Goal: Task Accomplishment & Management: Manage account settings

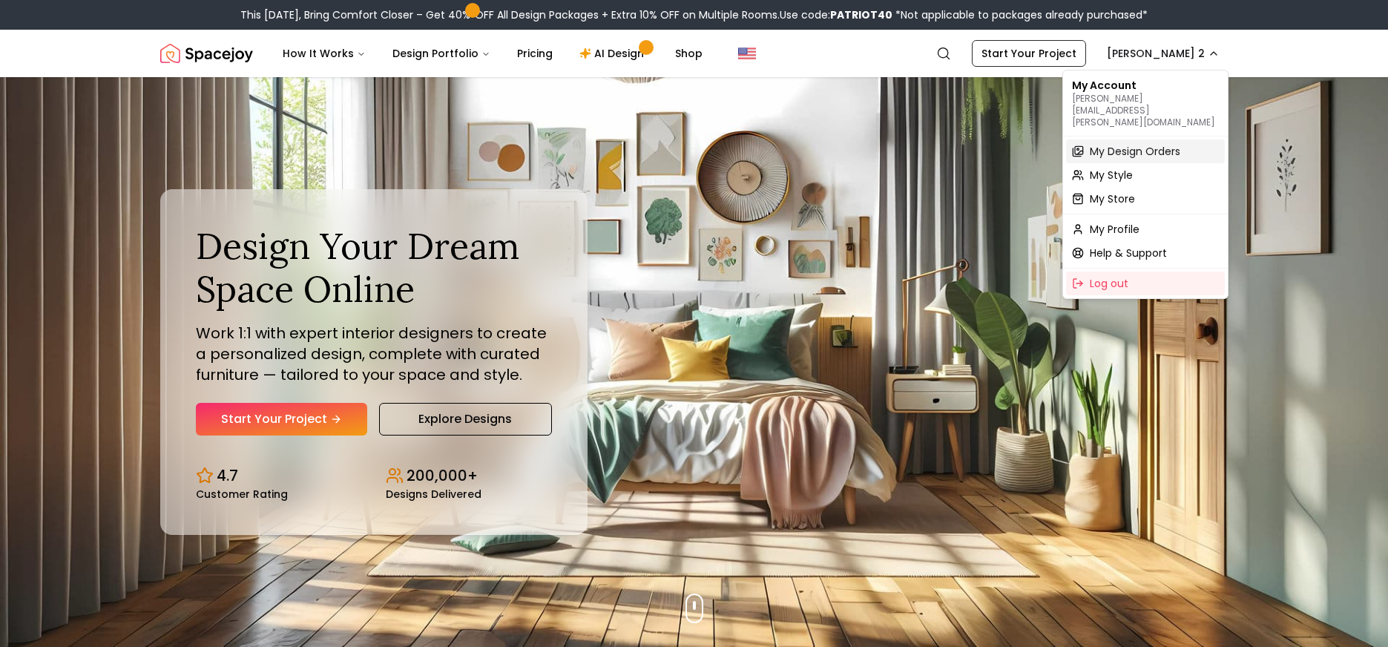
click at [1154, 144] on span "My Design Orders" at bounding box center [1135, 151] width 91 height 15
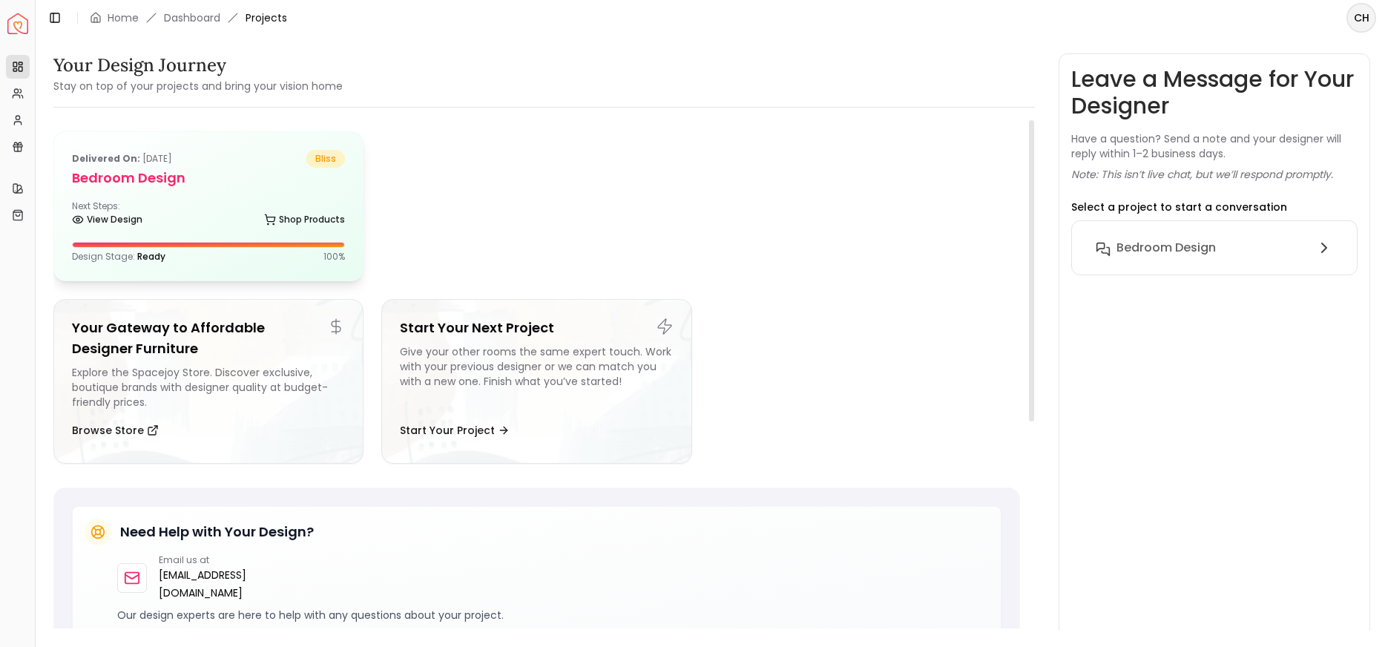
click at [116, 203] on div "Next Steps: View Design Shop Products" at bounding box center [208, 215] width 273 height 30
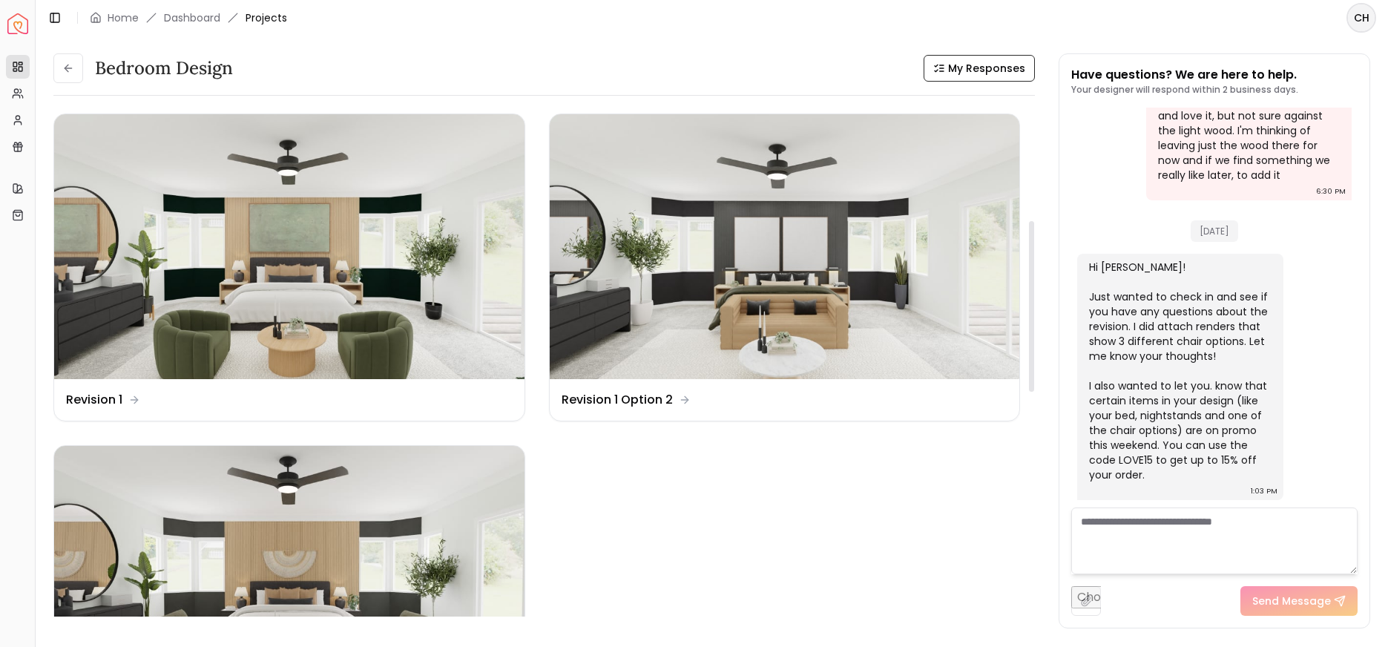
scroll to position [481, 0]
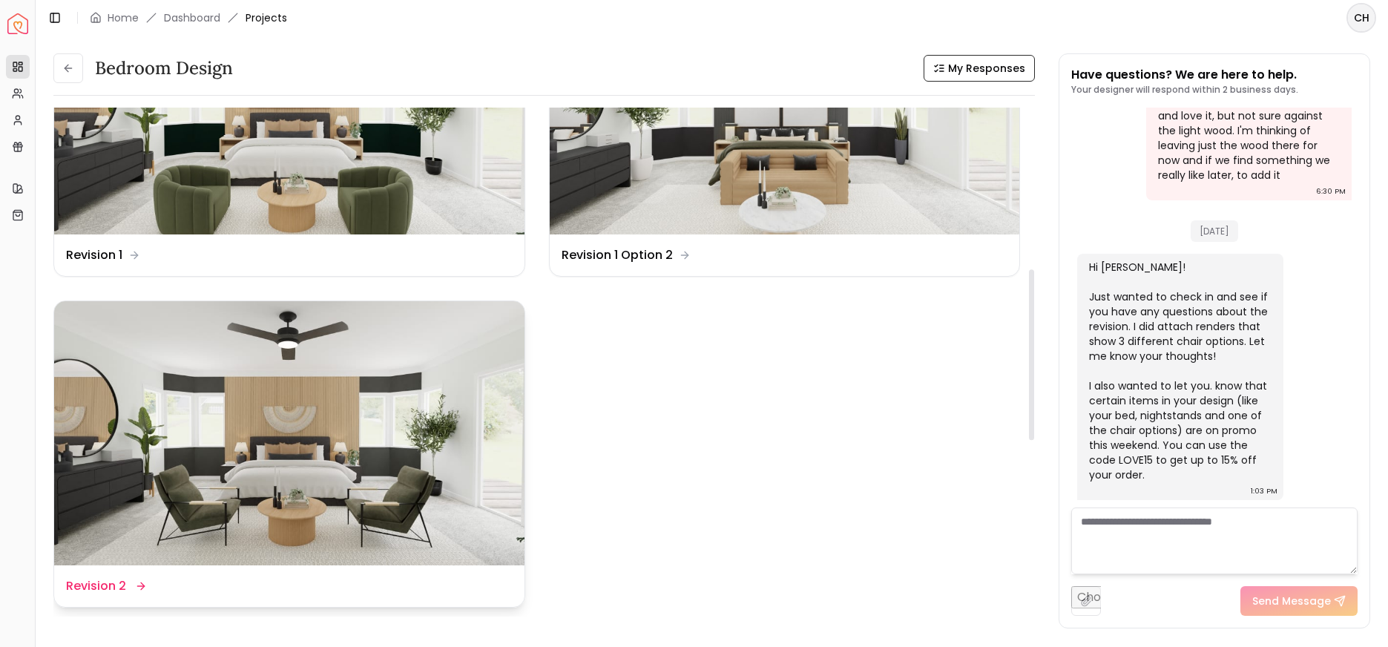
click at [329, 484] on img at bounding box center [289, 433] width 470 height 264
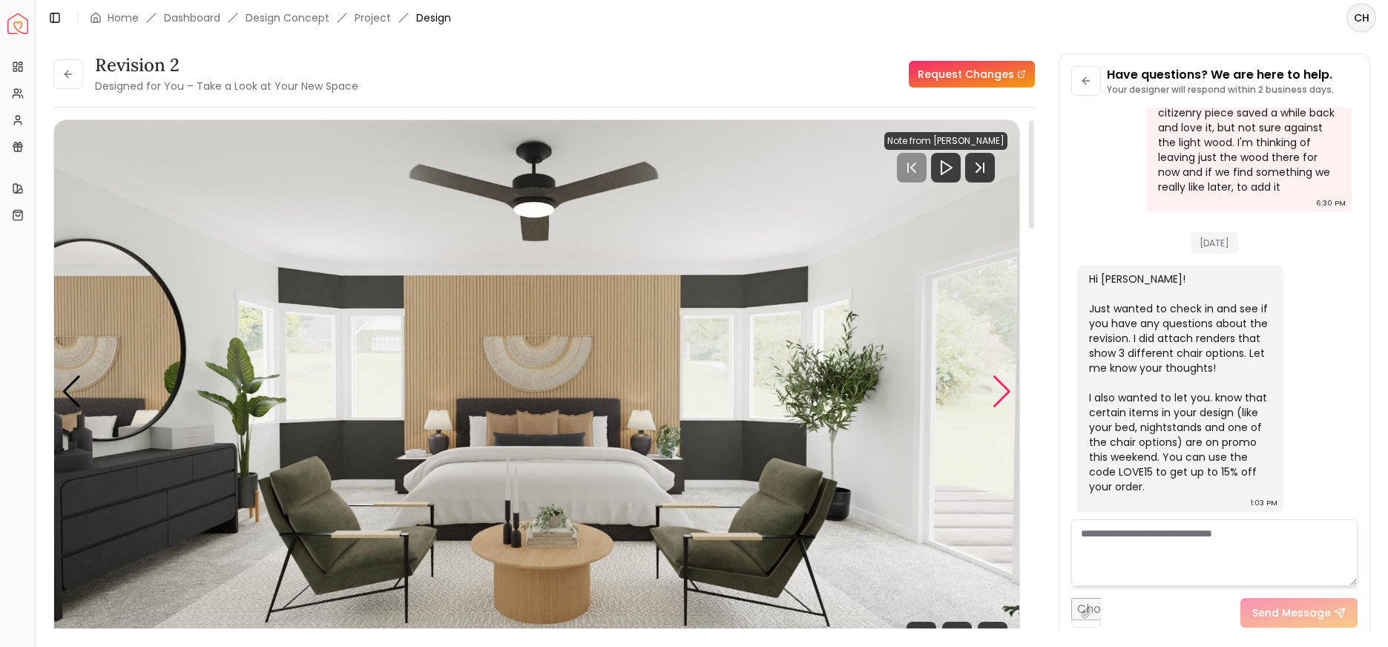
click at [1003, 397] on div "Next slide" at bounding box center [1002, 391] width 20 height 33
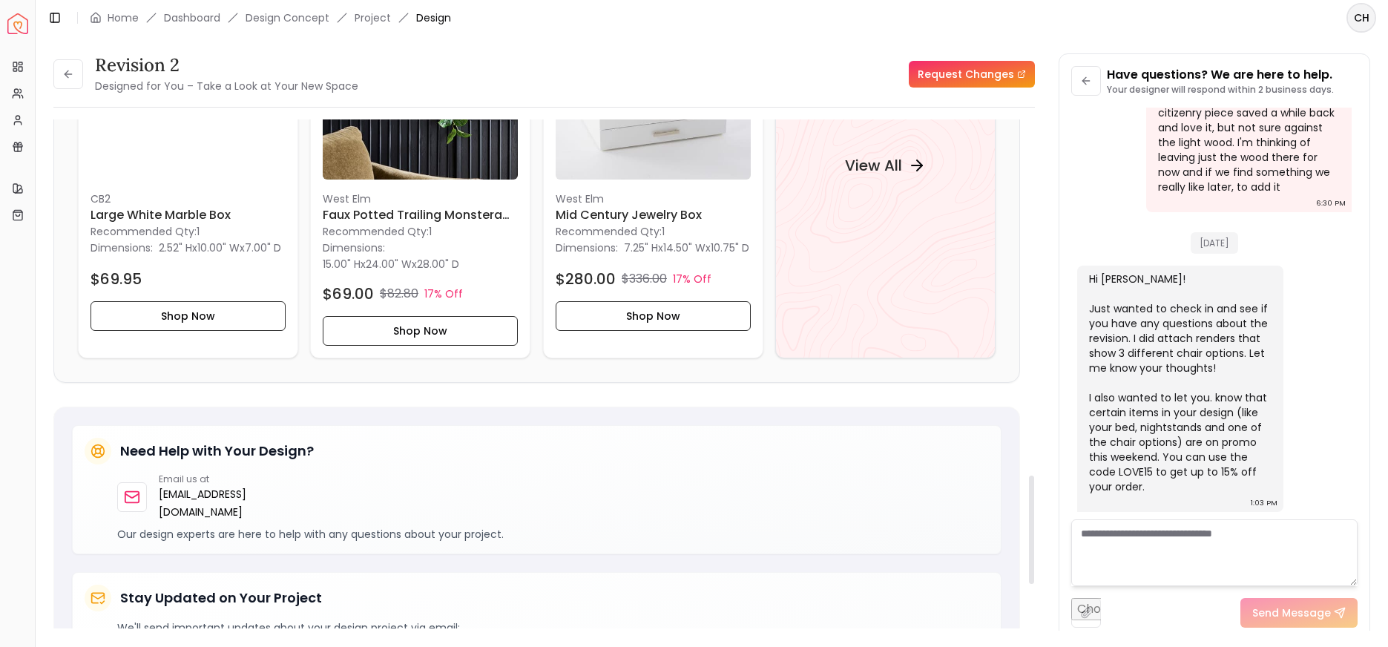
scroll to position [1667, 0]
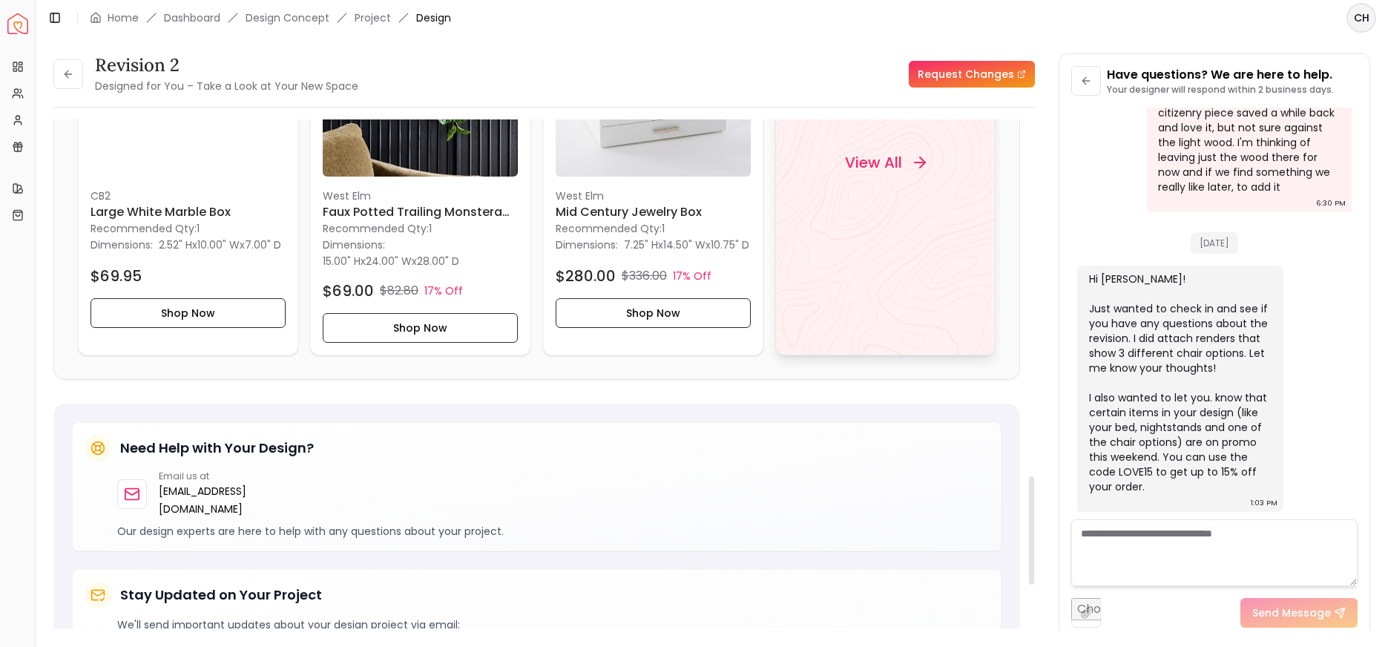
click at [855, 286] on div "View All" at bounding box center [885, 162] width 220 height 387
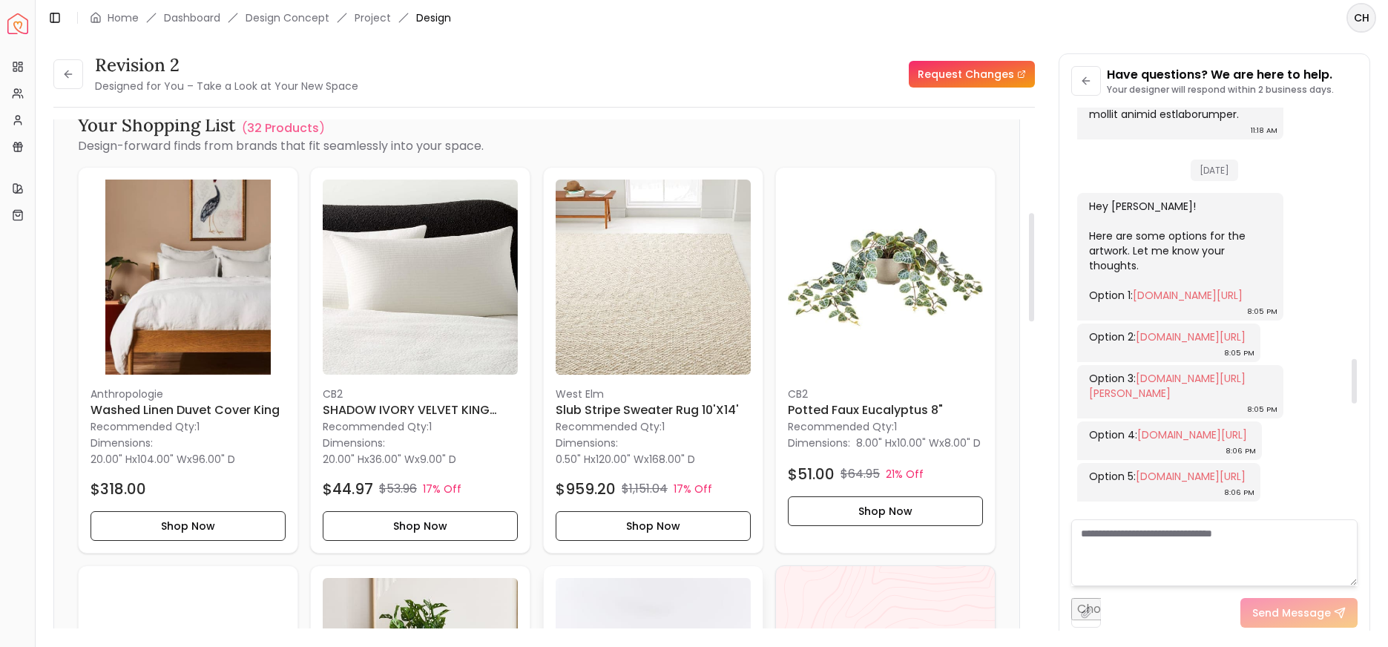
scroll to position [0, 0]
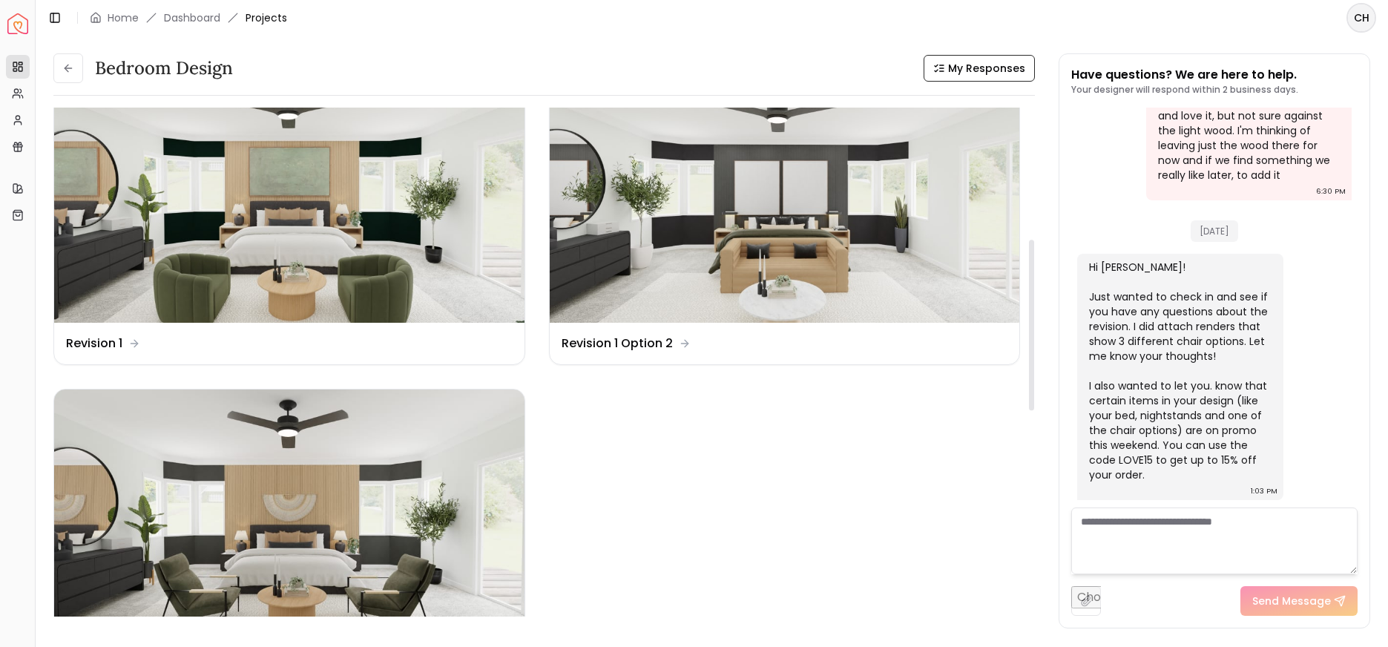
scroll to position [395, 0]
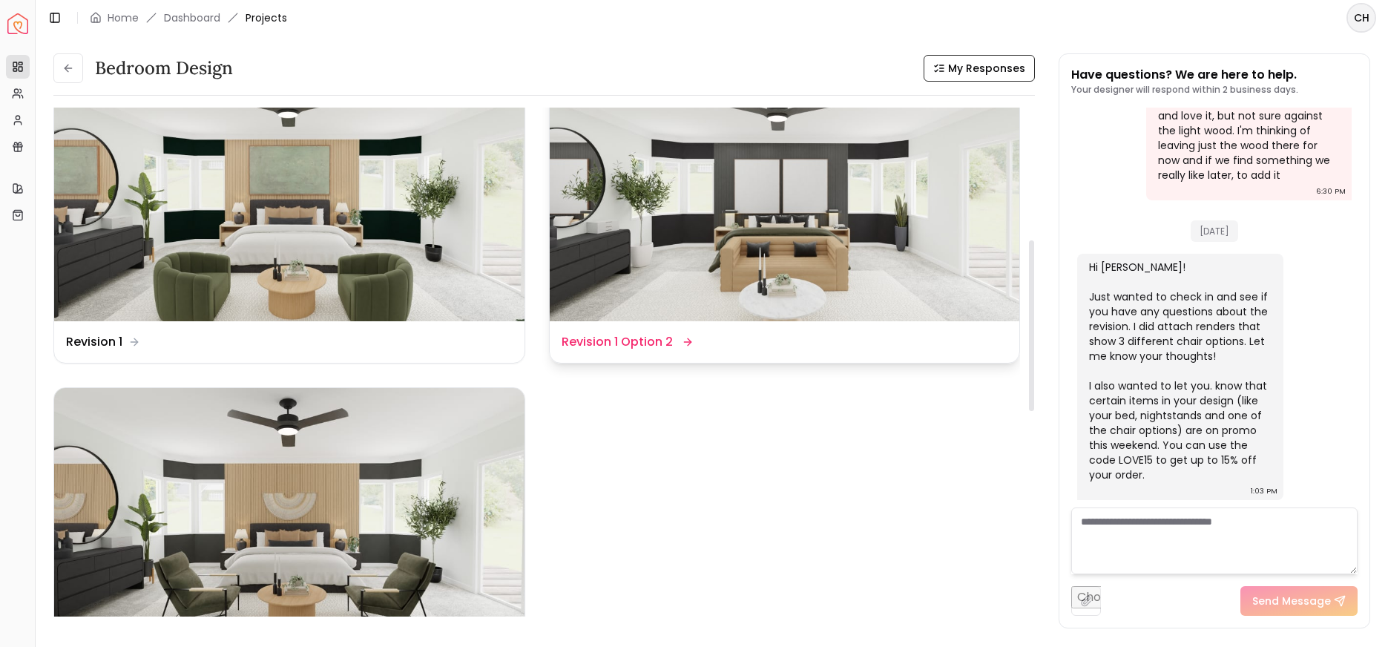
click at [895, 237] on img at bounding box center [785, 188] width 470 height 264
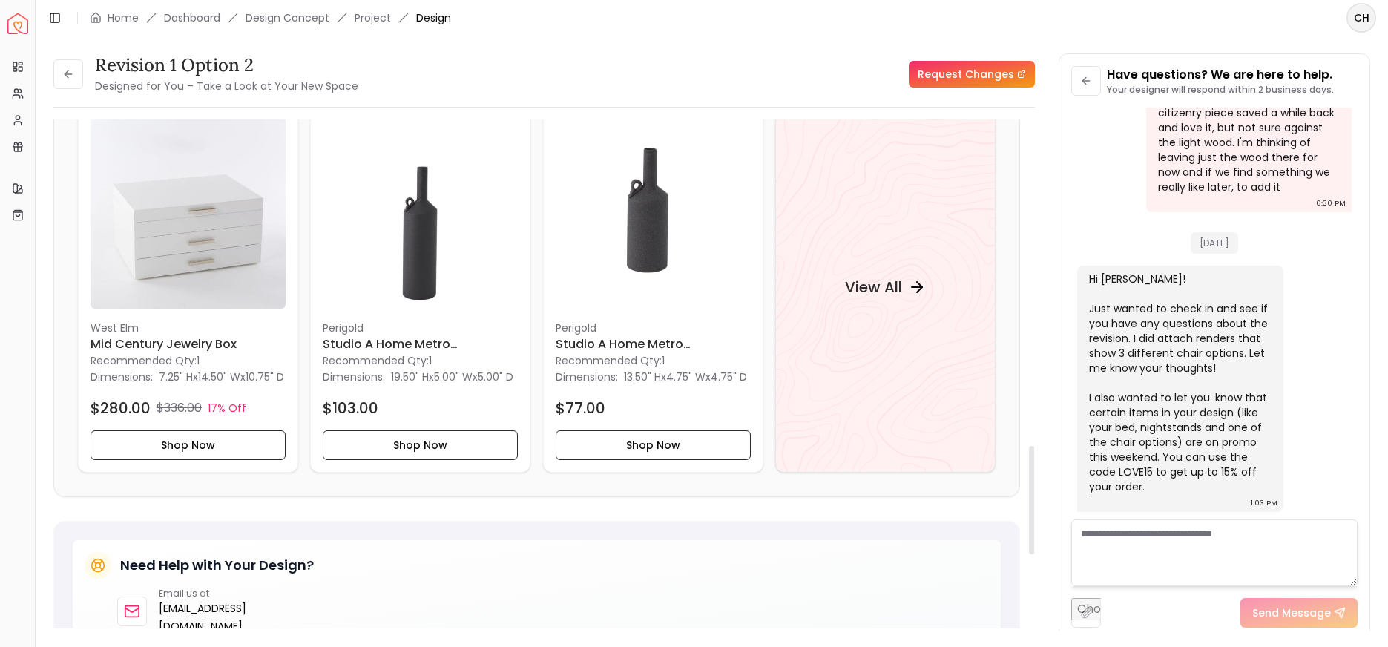
scroll to position [1538, 0]
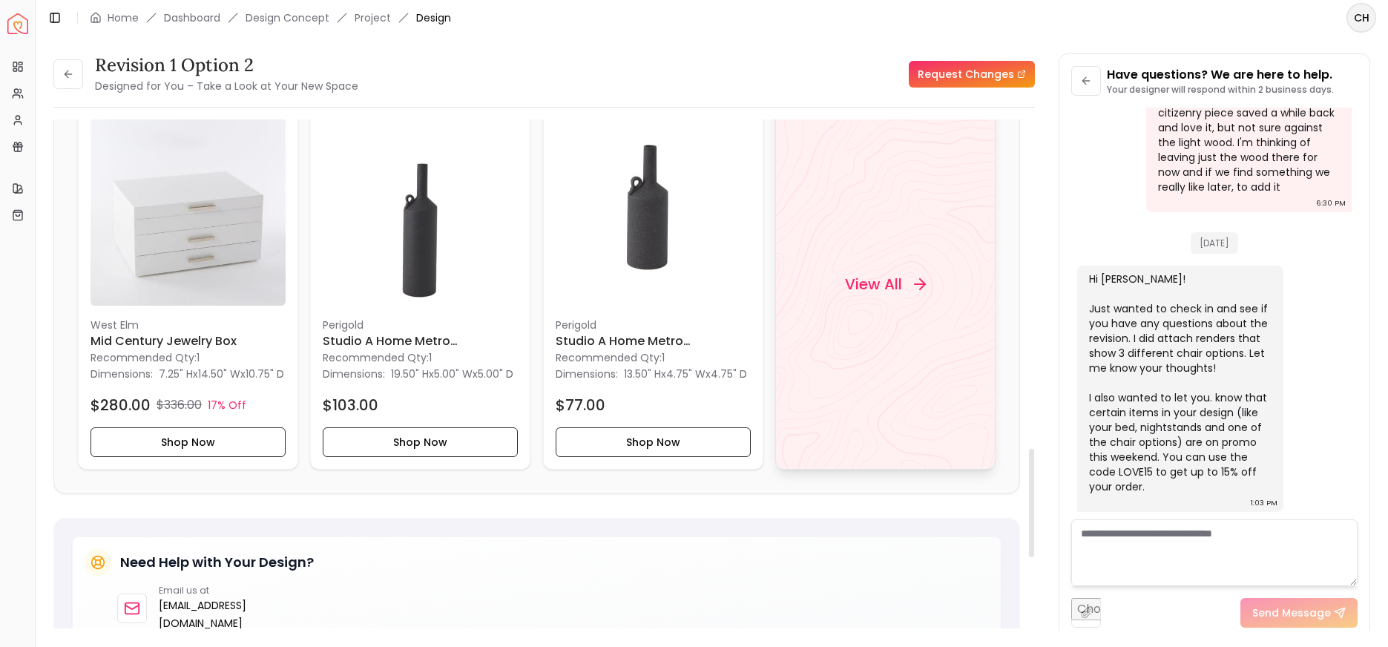
click at [834, 391] on div "View All" at bounding box center [885, 284] width 220 height 372
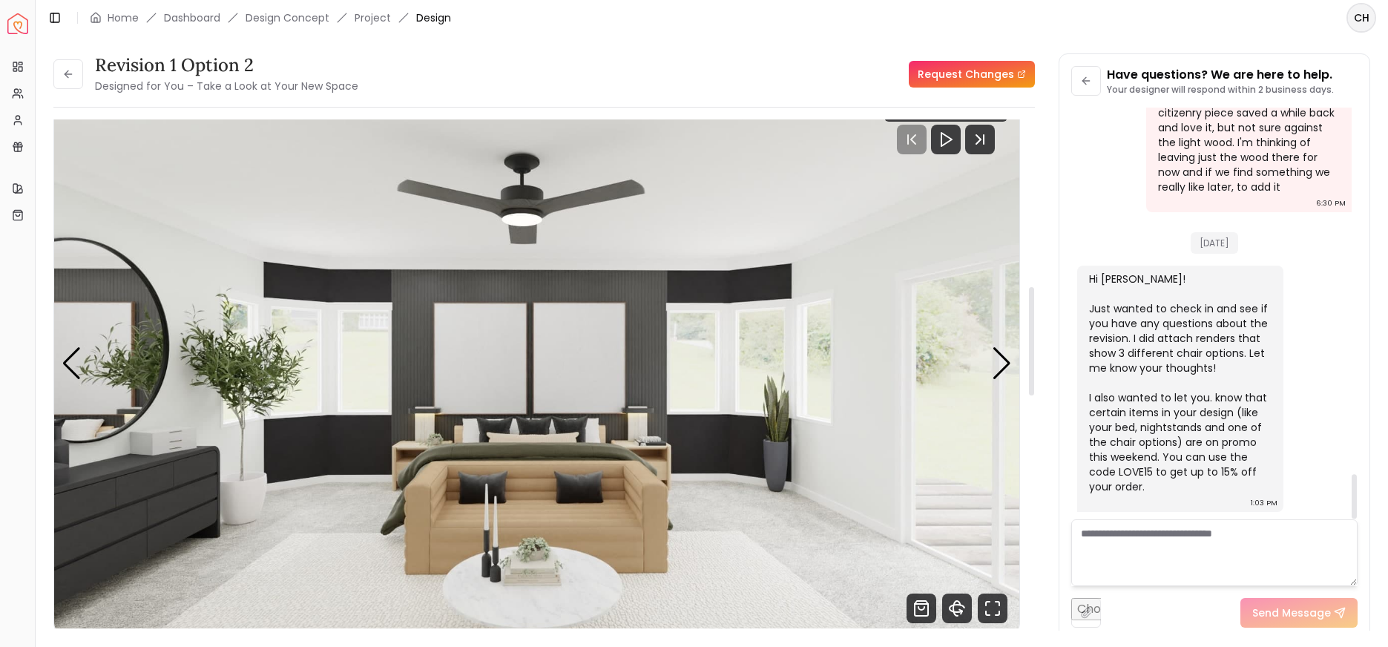
scroll to position [0, 0]
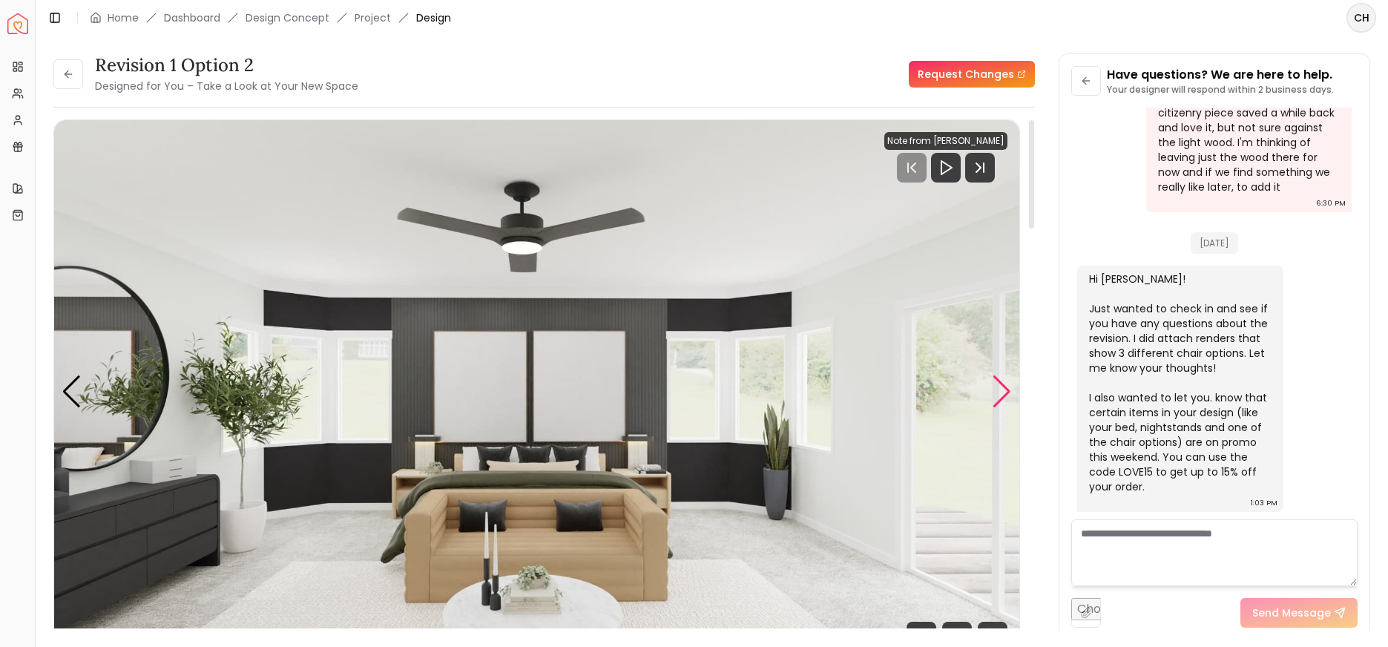
click at [1005, 398] on div "Next slide" at bounding box center [1002, 391] width 20 height 33
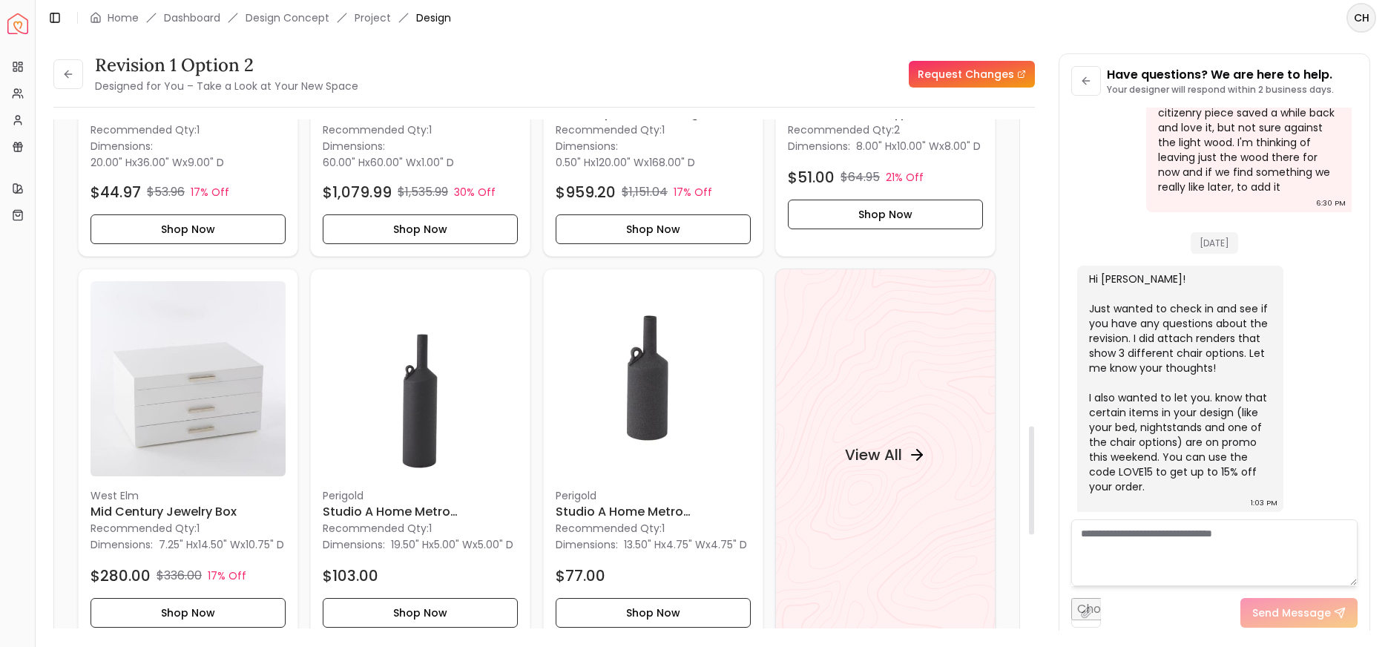
scroll to position [1442, 0]
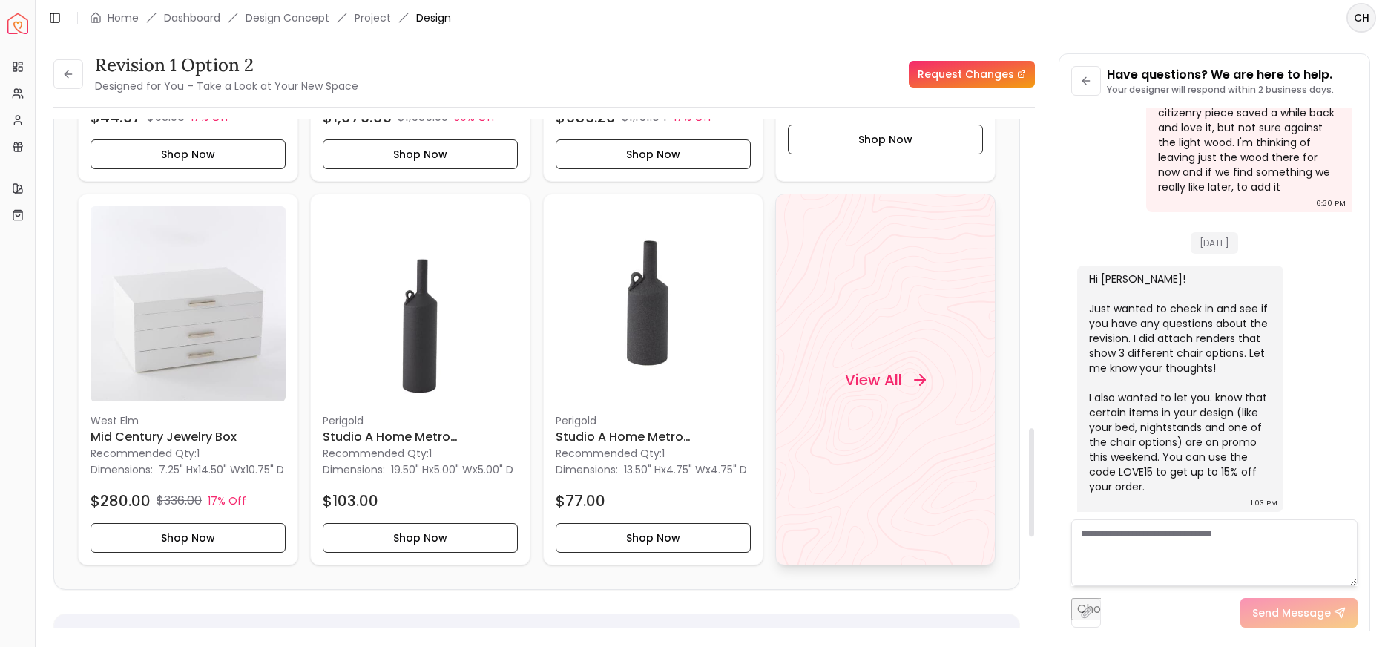
click at [911, 293] on div "View All" at bounding box center [885, 380] width 220 height 372
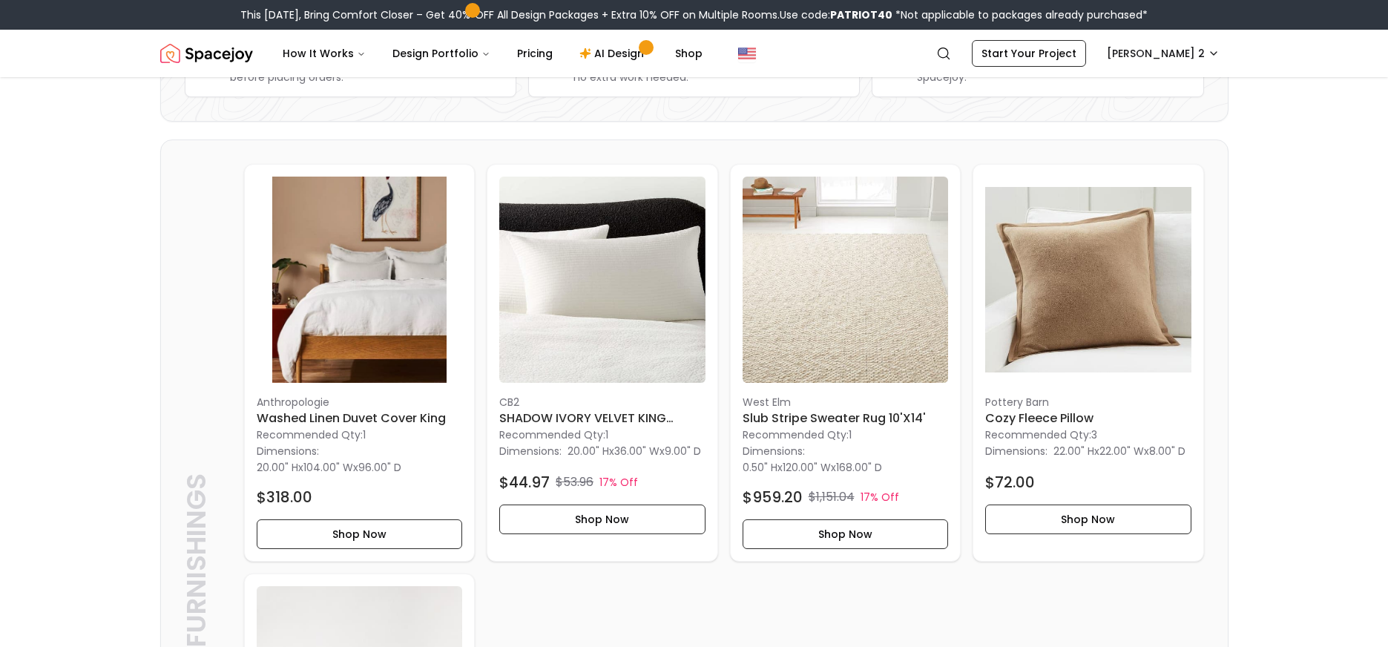
scroll to position [318, 0]
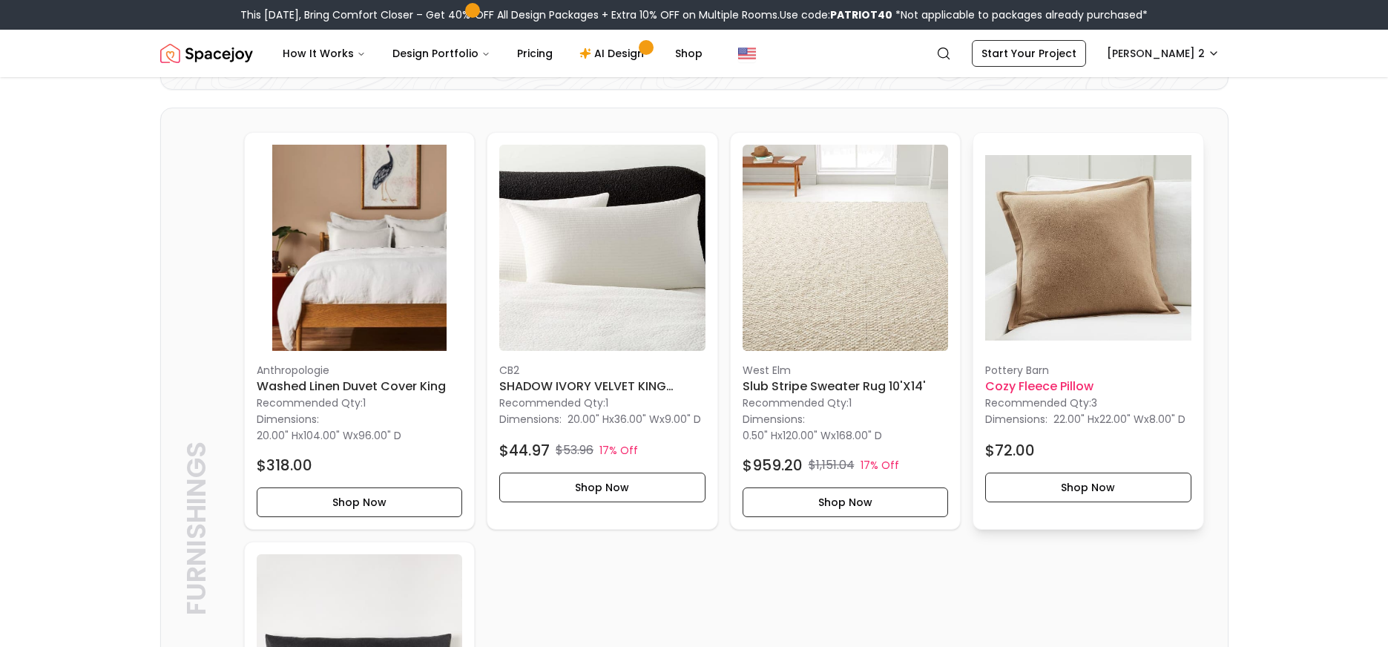
click at [1059, 297] on img at bounding box center [1088, 248] width 206 height 206
click at [1070, 264] on img at bounding box center [1088, 248] width 206 height 206
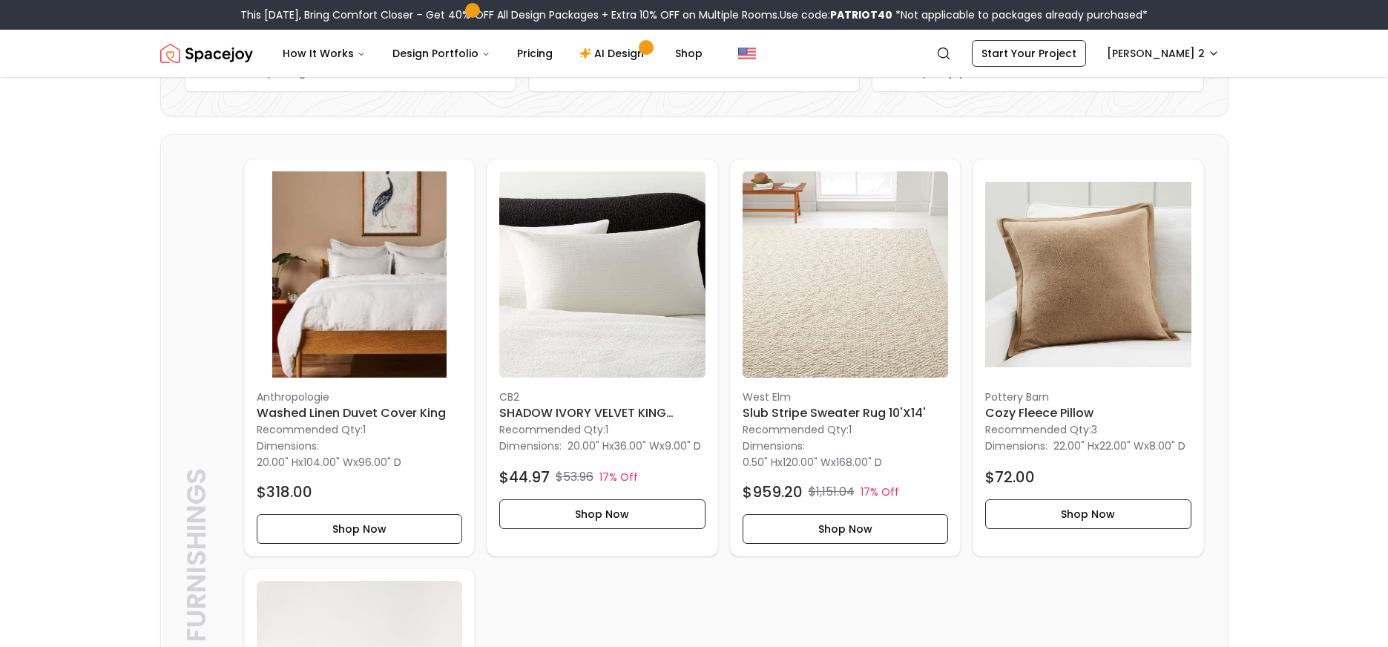
scroll to position [291, 0]
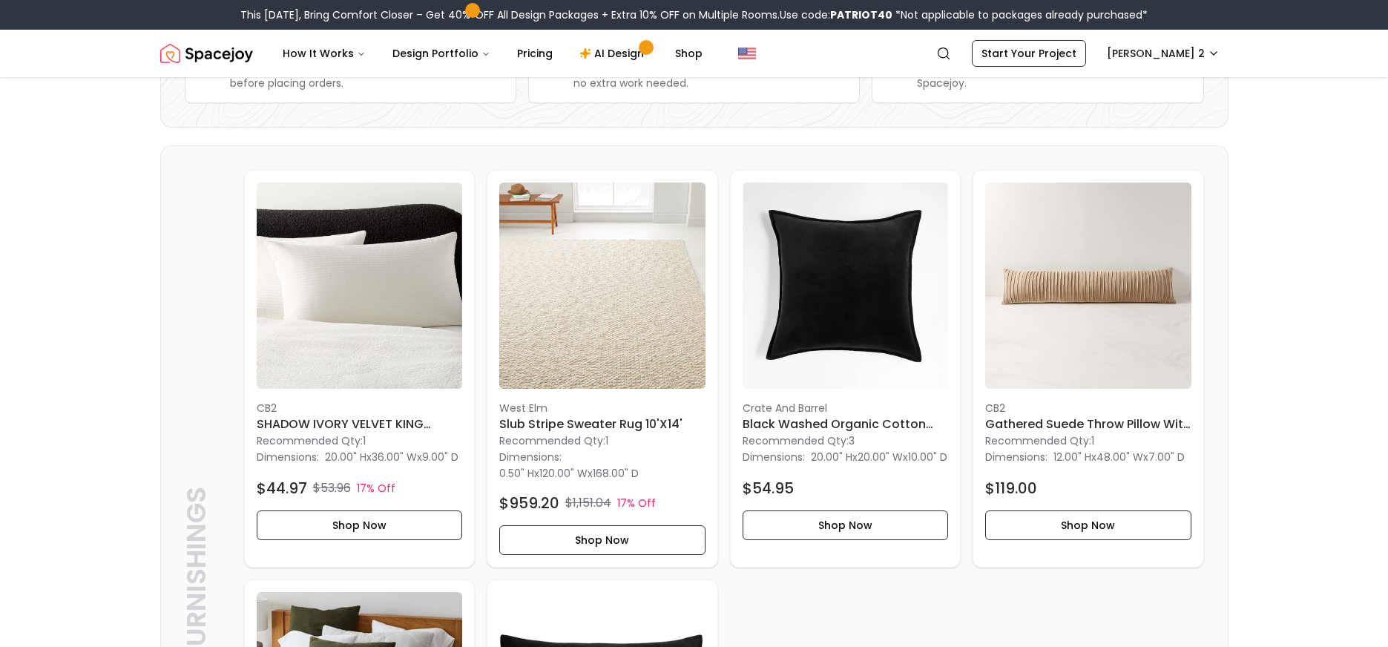
scroll to position [280, 0]
click at [867, 266] on img at bounding box center [846, 286] width 206 height 206
